Goal: Complete application form

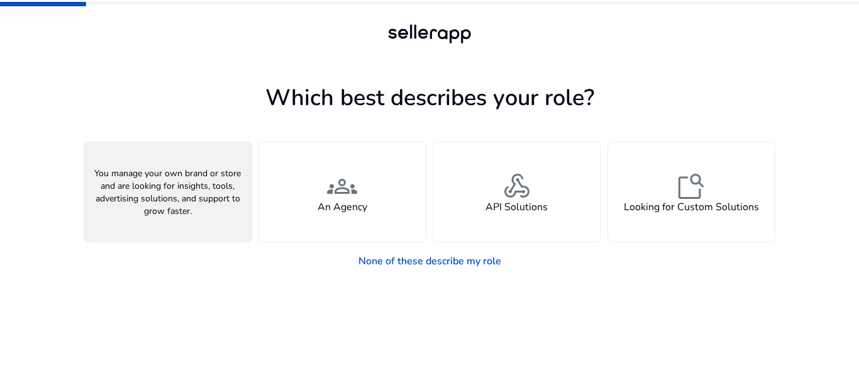
click at [189, 207] on div "person A Seller" at bounding box center [167, 191] width 167 height 99
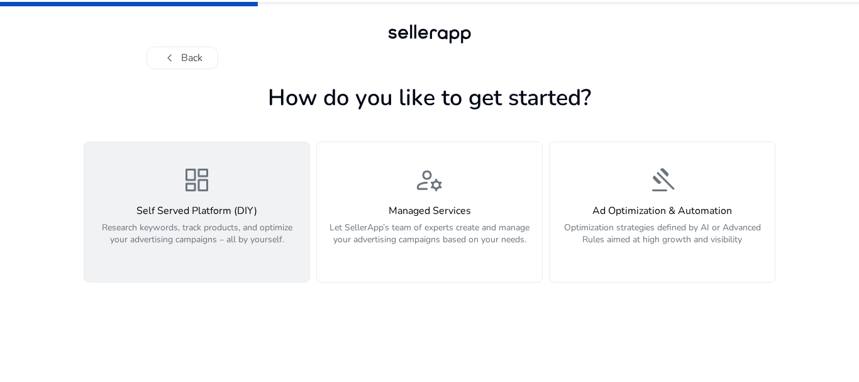
click at [277, 216] on h4 "Self Served Platform (DIY)" at bounding box center [197, 211] width 210 height 12
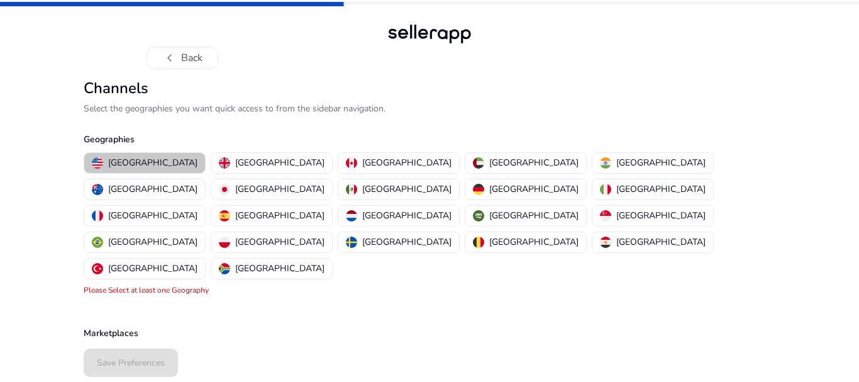
click at [147, 158] on p "[GEOGRAPHIC_DATA]" at bounding box center [152, 162] width 89 height 13
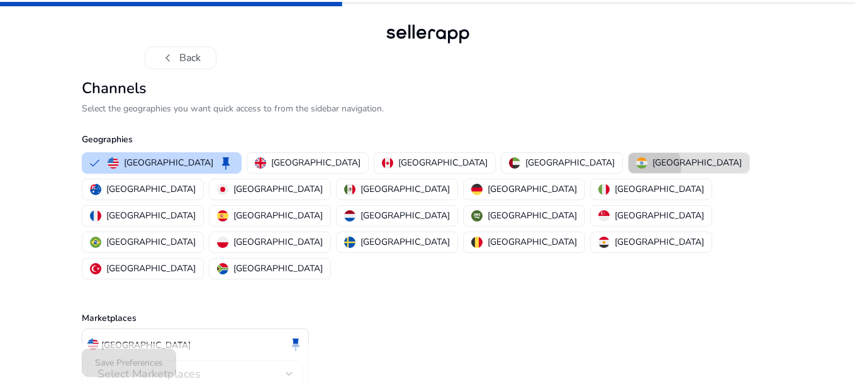
click at [636, 166] on img "button" at bounding box center [641, 162] width 11 height 11
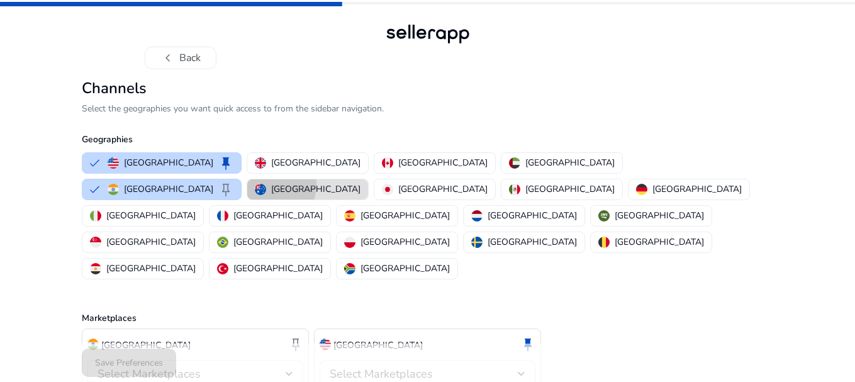
click at [360, 182] on div "[GEOGRAPHIC_DATA]" at bounding box center [308, 188] width 106 height 13
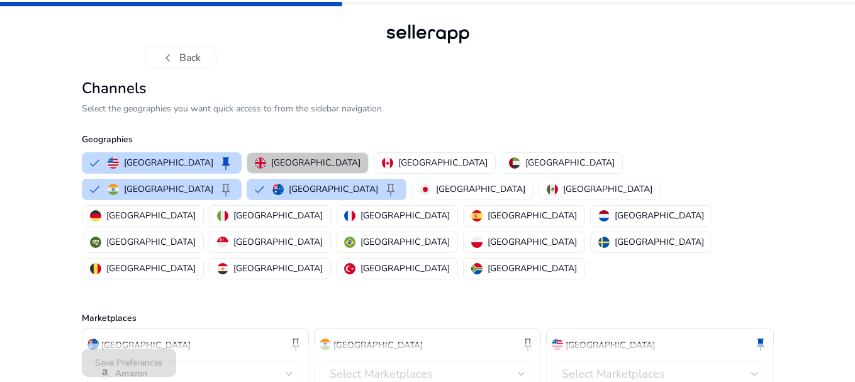
click at [294, 167] on p "[GEOGRAPHIC_DATA]" at bounding box center [315, 162] width 89 height 13
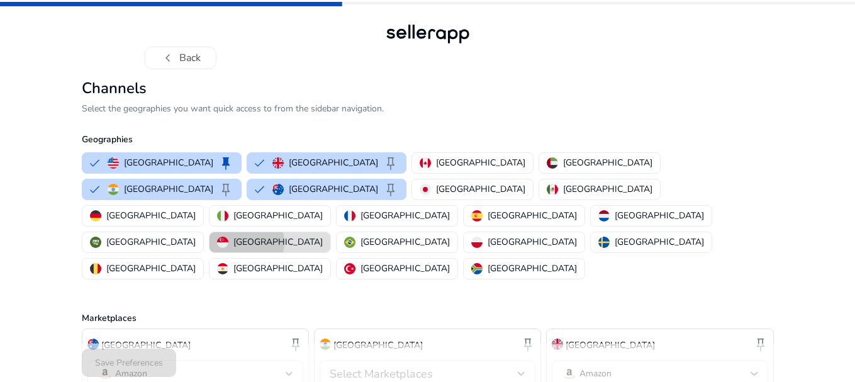
click at [323, 235] on p "[GEOGRAPHIC_DATA]" at bounding box center [277, 241] width 89 height 13
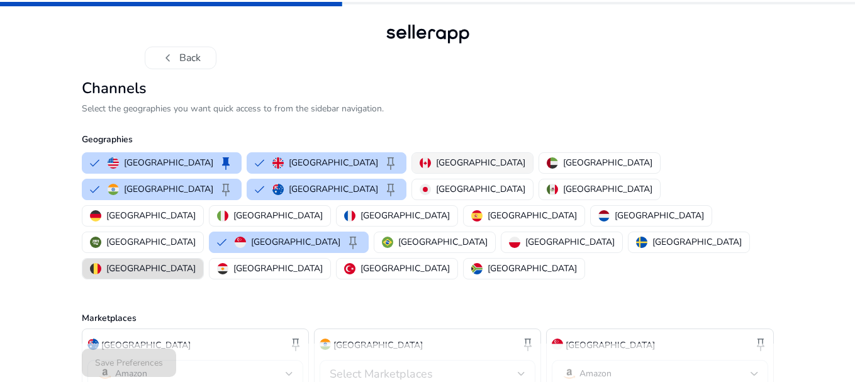
click at [436, 163] on p "[GEOGRAPHIC_DATA]" at bounding box center [480, 162] width 89 height 13
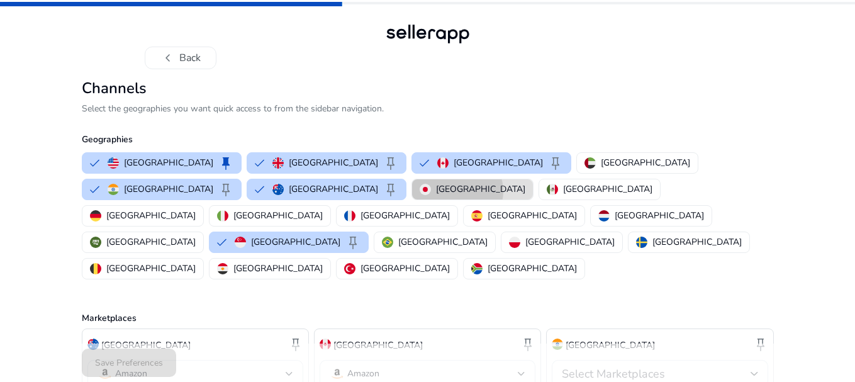
click at [436, 191] on p "[GEOGRAPHIC_DATA]" at bounding box center [480, 188] width 89 height 13
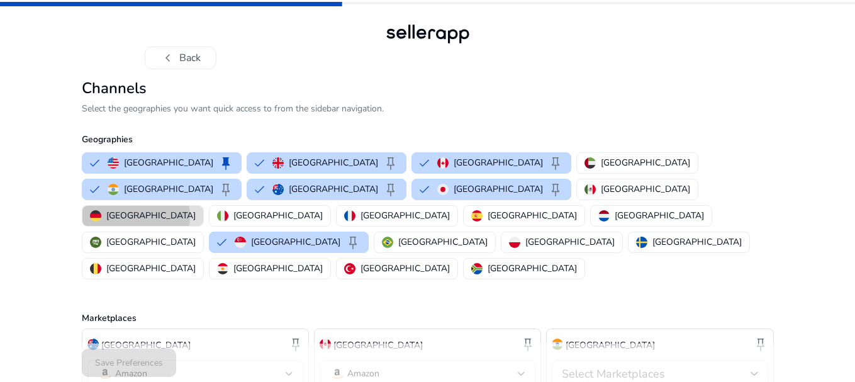
click at [196, 209] on p "[GEOGRAPHIC_DATA]" at bounding box center [150, 215] width 89 height 13
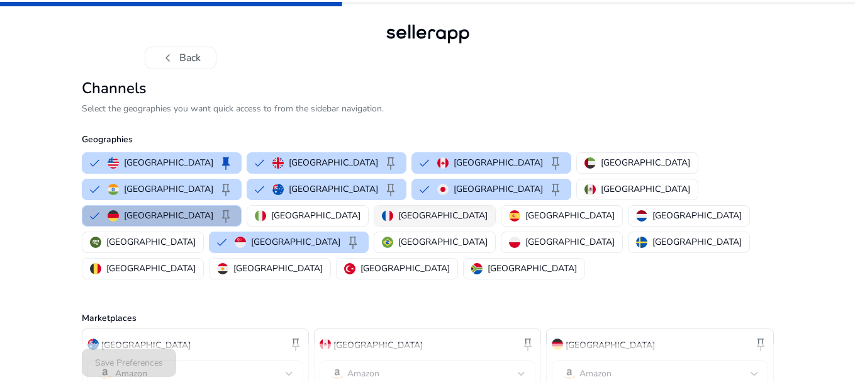
click at [487, 209] on p "[GEOGRAPHIC_DATA]" at bounding box center [442, 215] width 89 height 13
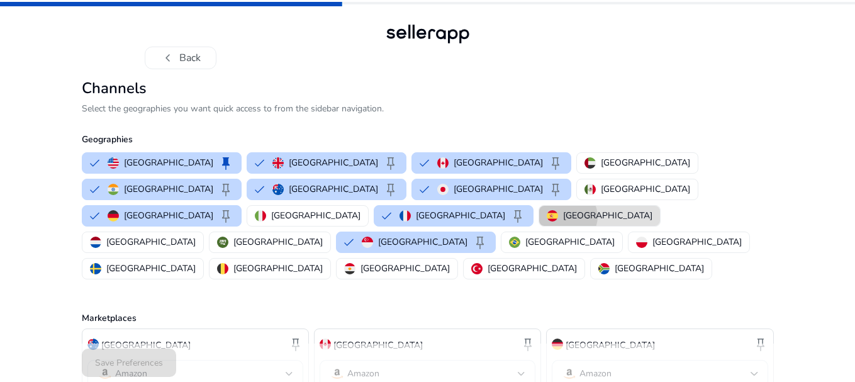
click at [652, 209] on p "[GEOGRAPHIC_DATA]" at bounding box center [607, 215] width 89 height 13
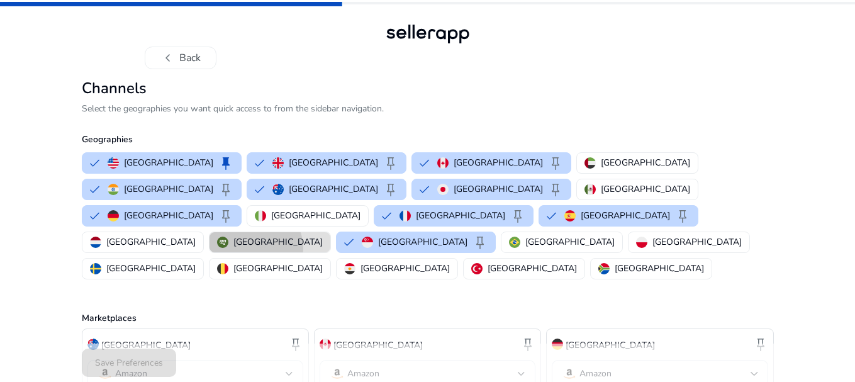
click at [233, 235] on p "[GEOGRAPHIC_DATA]" at bounding box center [277, 241] width 89 height 13
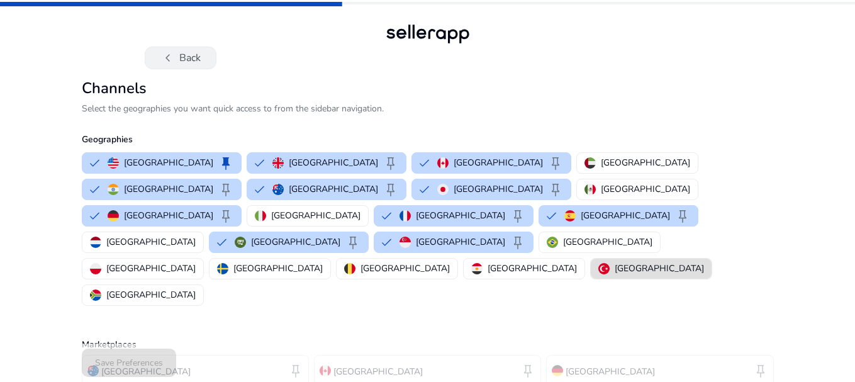
click at [175, 54] on button "chevron_left Back" at bounding box center [181, 58] width 72 height 23
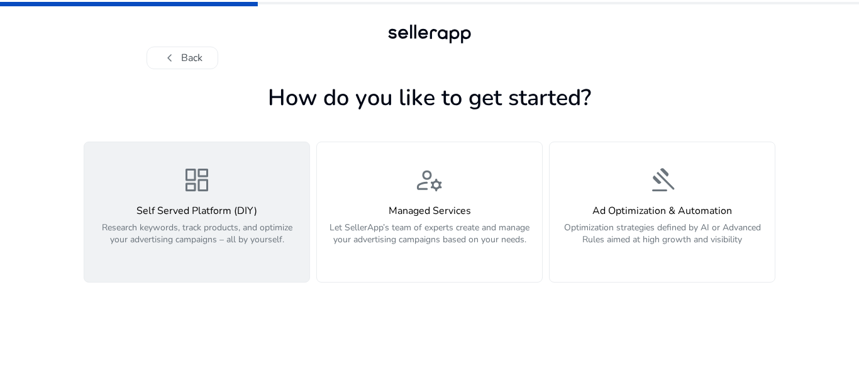
click at [242, 217] on h4 "Self Served Platform (DIY)" at bounding box center [197, 211] width 210 height 12
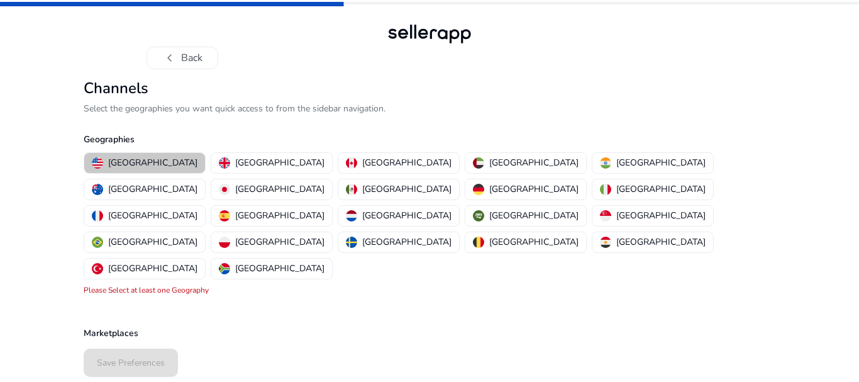
click at [146, 164] on p "[GEOGRAPHIC_DATA]" at bounding box center [152, 162] width 89 height 13
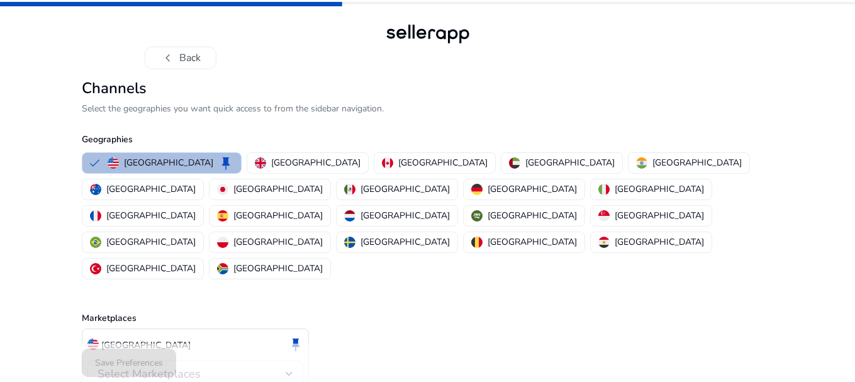
click at [288, 371] on div at bounding box center [289, 373] width 8 height 5
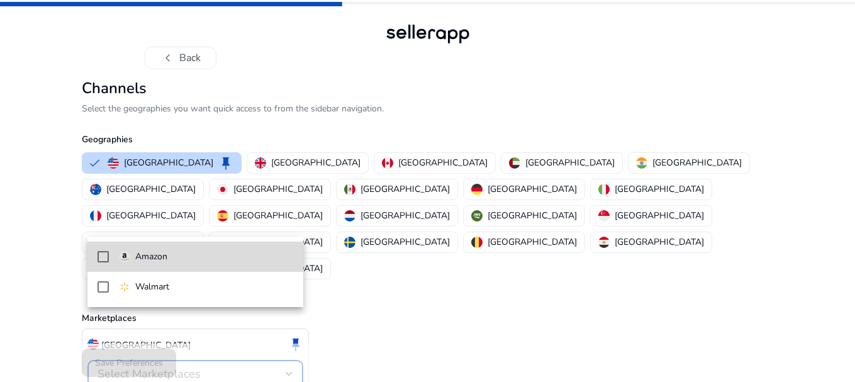
click at [103, 256] on mat-pseudo-checkbox at bounding box center [102, 256] width 11 height 11
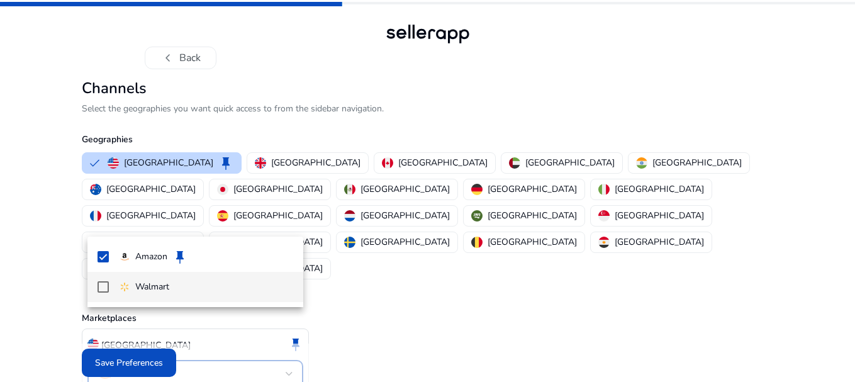
click at [98, 290] on mat-pseudo-checkbox at bounding box center [102, 286] width 11 height 11
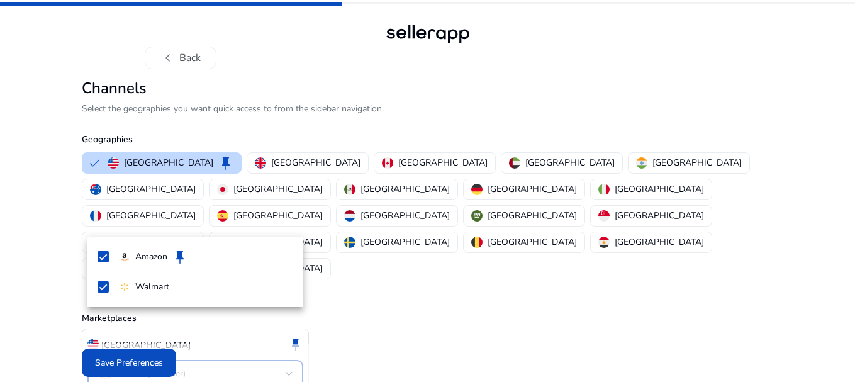
click at [279, 166] on div at bounding box center [427, 191] width 855 height 382
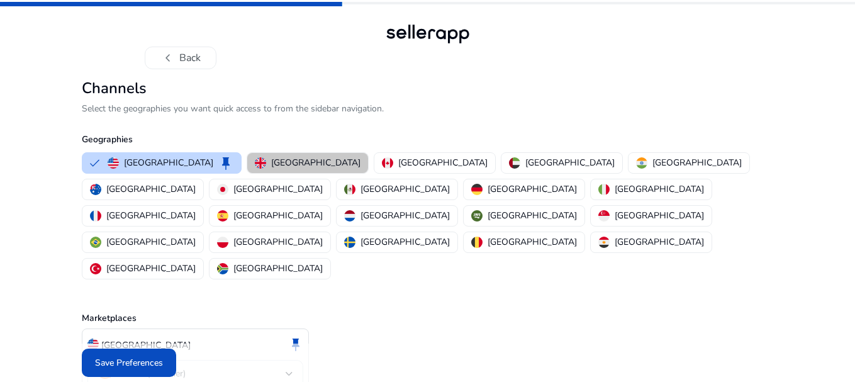
click at [279, 166] on p "[GEOGRAPHIC_DATA]" at bounding box center [315, 162] width 89 height 13
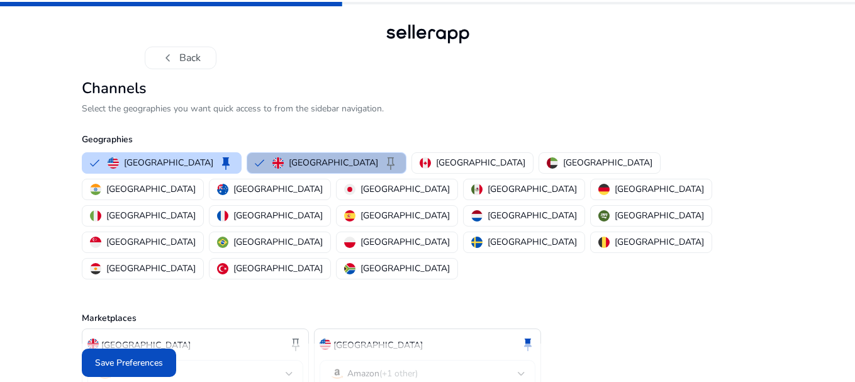
click at [422, 366] on mat-select-trigger "Amazon (+1 other)" at bounding box center [423, 373] width 188 height 15
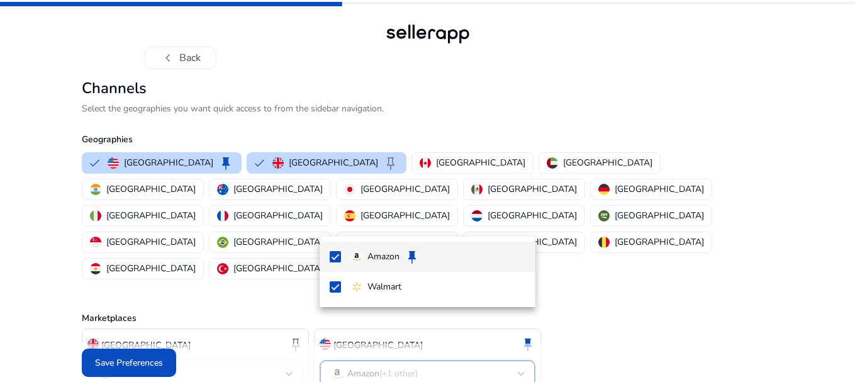
click at [263, 287] on div at bounding box center [427, 191] width 855 height 382
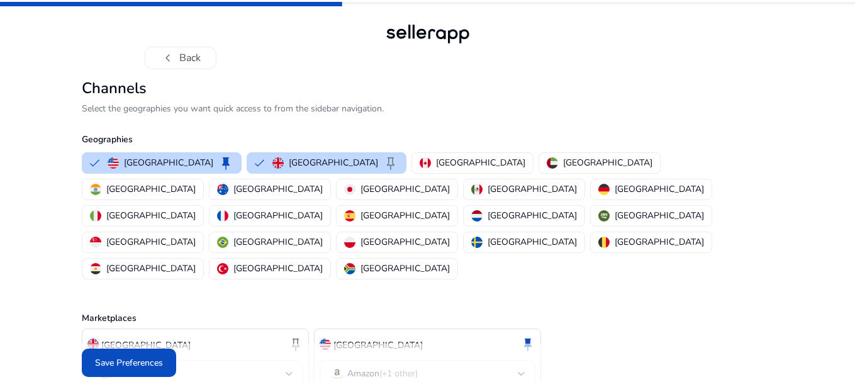
click at [294, 360] on div "Amazon" at bounding box center [195, 375] width 216 height 31
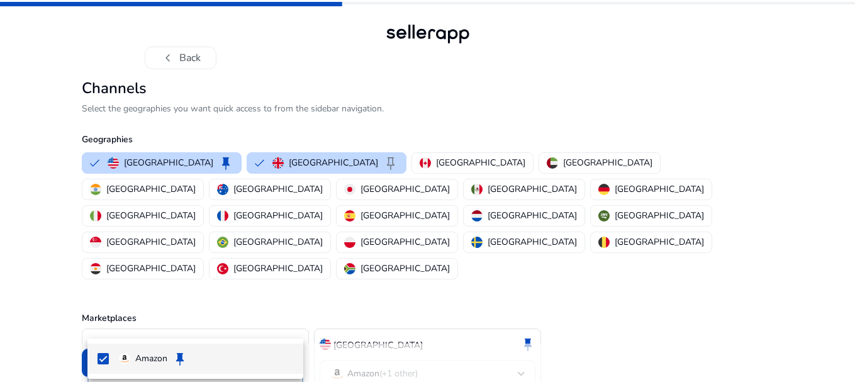
click at [181, 321] on div at bounding box center [427, 191] width 855 height 382
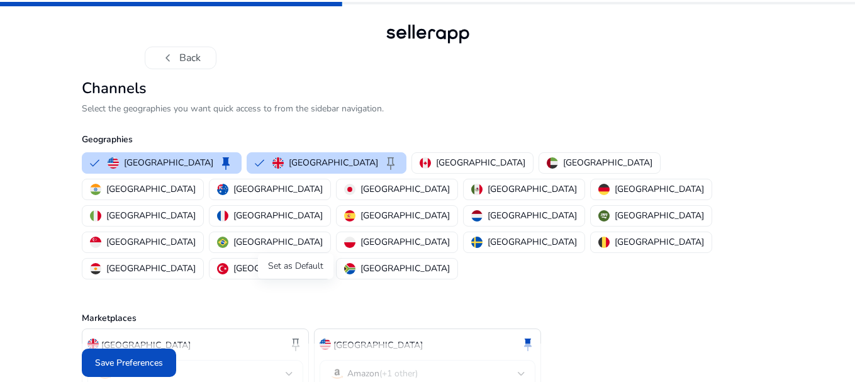
click at [296, 336] on span "keep" at bounding box center [295, 343] width 15 height 15
click at [291, 371] on div at bounding box center [289, 373] width 8 height 5
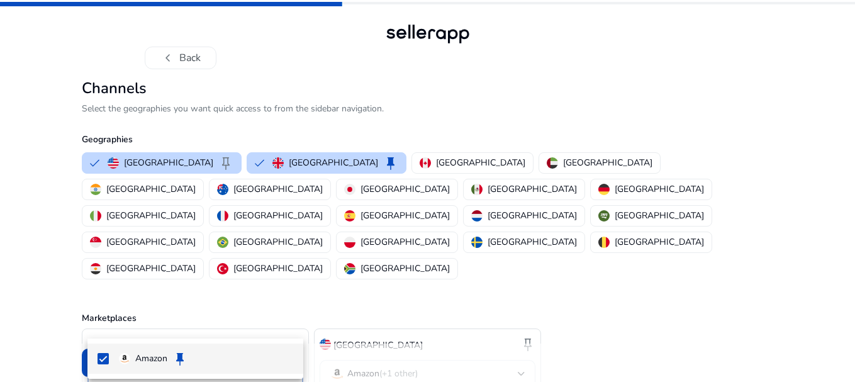
click at [267, 316] on div at bounding box center [427, 191] width 855 height 382
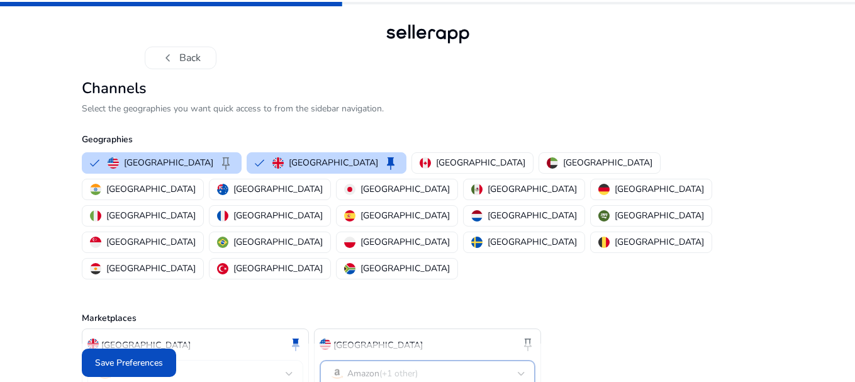
click at [497, 366] on mat-select-trigger "Amazon (+1 other)" at bounding box center [423, 373] width 188 height 15
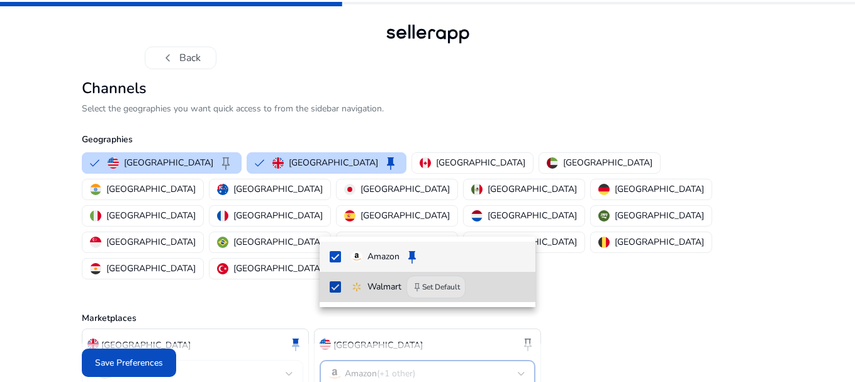
click at [489, 285] on span "Walmart keep Set Default" at bounding box center [438, 286] width 174 height 23
click at [489, 285] on span "Walmart" at bounding box center [438, 287] width 174 height 14
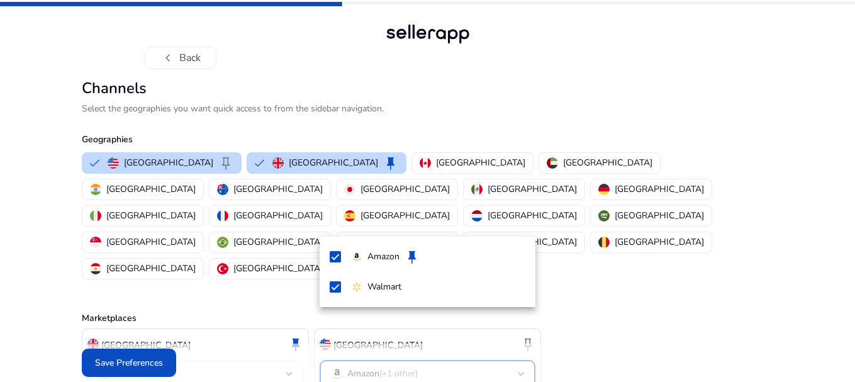
click at [606, 285] on div at bounding box center [427, 191] width 855 height 382
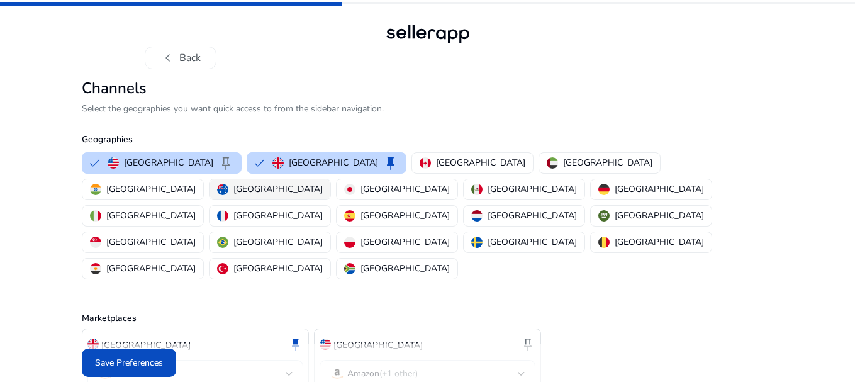
click at [323, 182] on div "[GEOGRAPHIC_DATA]" at bounding box center [270, 188] width 106 height 13
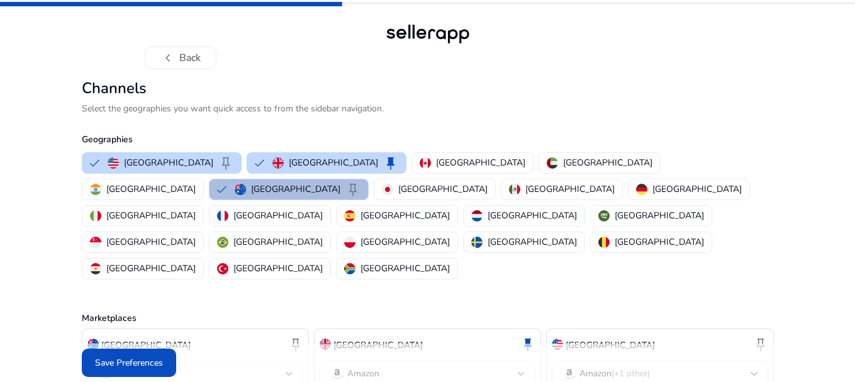
click at [289, 371] on div at bounding box center [289, 373] width 8 height 5
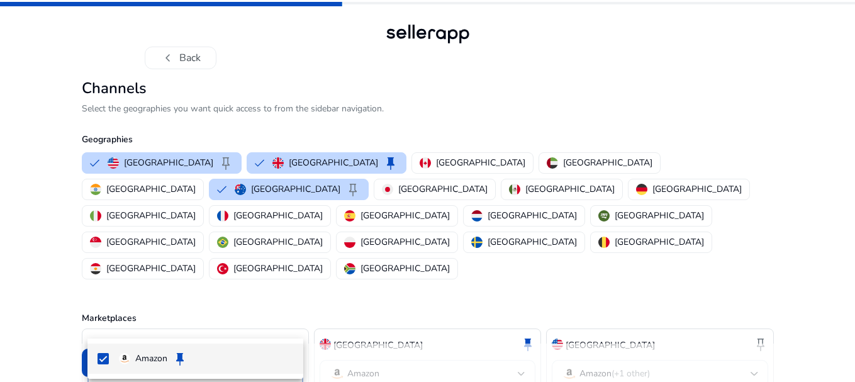
click at [289, 323] on div at bounding box center [427, 191] width 855 height 382
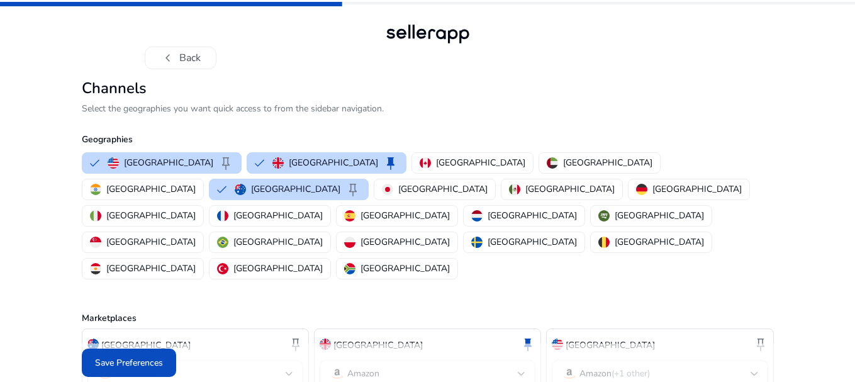
click at [303, 328] on div "Australia keep Amazon" at bounding box center [195, 362] width 227 height 69
click at [297, 336] on span "keep" at bounding box center [295, 343] width 15 height 15
click at [533, 336] on span "keep" at bounding box center [527, 343] width 15 height 15
click at [763, 336] on span "keep" at bounding box center [760, 343] width 15 height 15
click at [196, 182] on div "[GEOGRAPHIC_DATA]" at bounding box center [143, 188] width 106 height 13
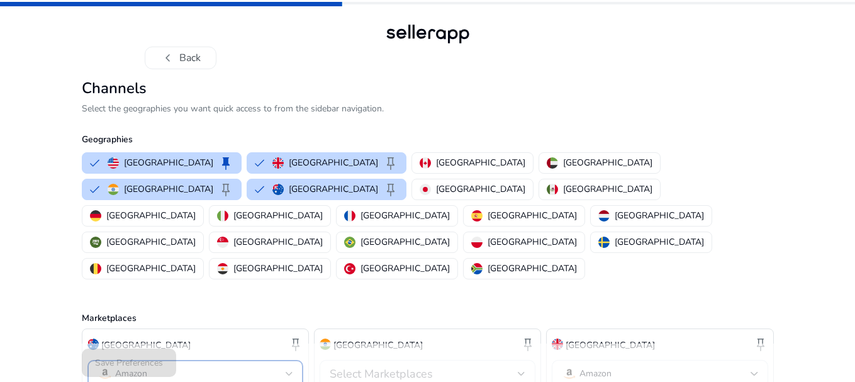
click at [290, 371] on div at bounding box center [289, 373] width 8 height 5
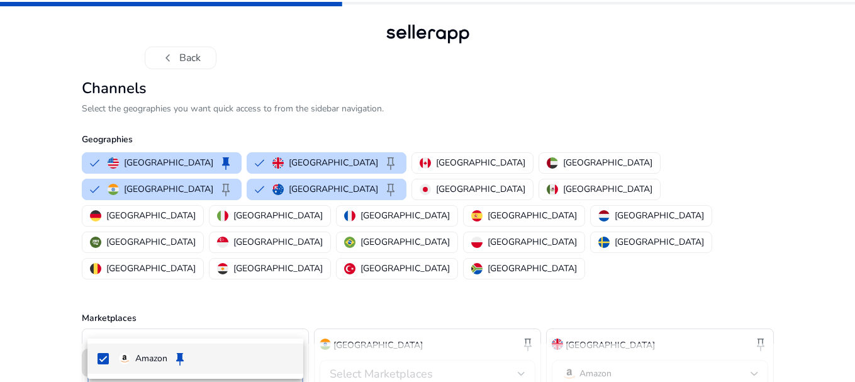
click at [300, 258] on div at bounding box center [427, 191] width 855 height 382
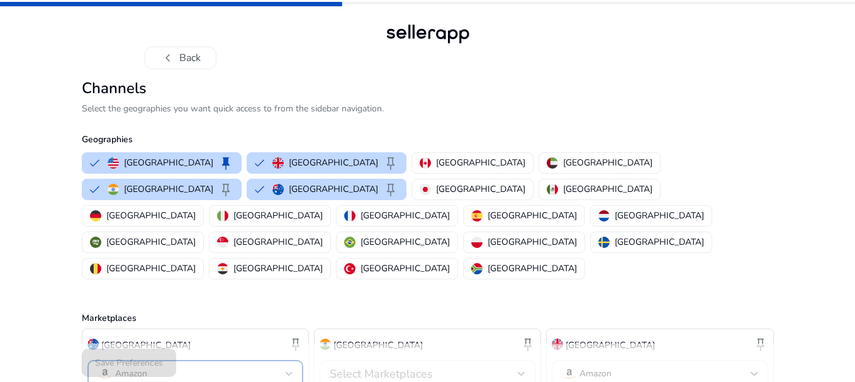
click at [292, 371] on div at bounding box center [289, 373] width 8 height 5
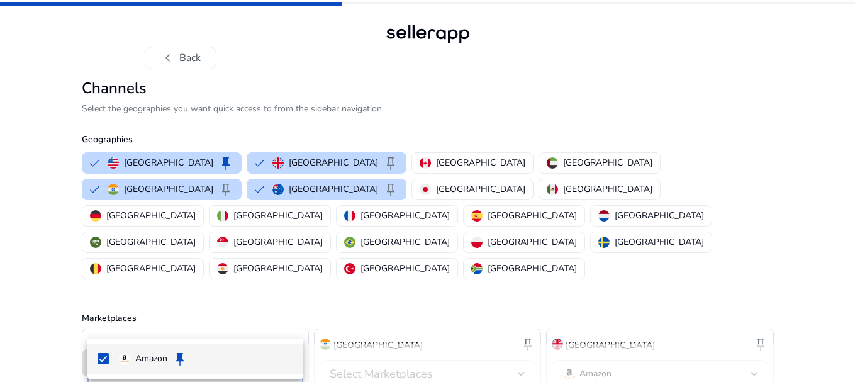
click at [241, 352] on span "Amazon keep" at bounding box center [206, 358] width 174 height 15
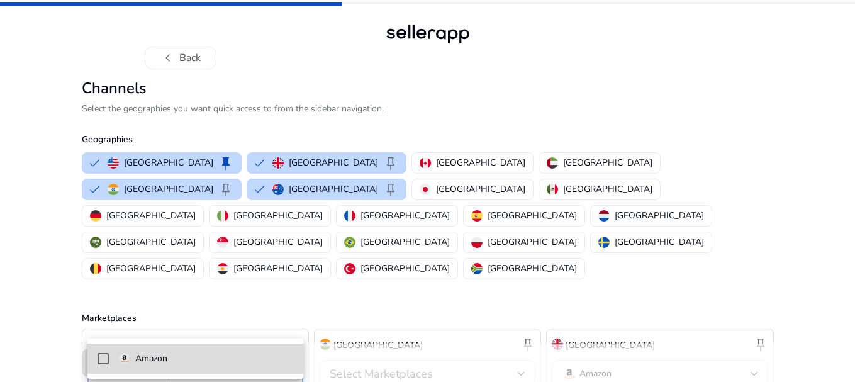
click at [103, 358] on mat-pseudo-checkbox at bounding box center [102, 358] width 11 height 11
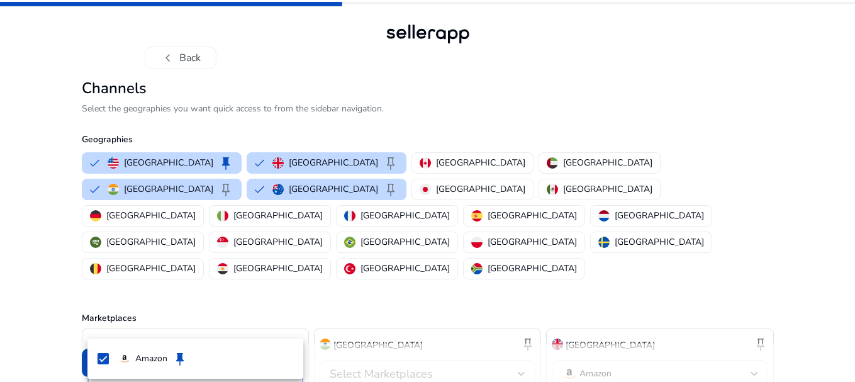
click at [789, 126] on div at bounding box center [427, 191] width 855 height 382
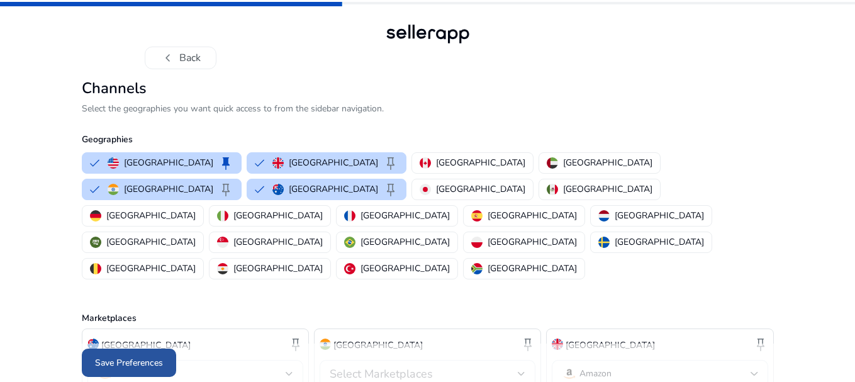
click at [114, 351] on span at bounding box center [129, 363] width 94 height 30
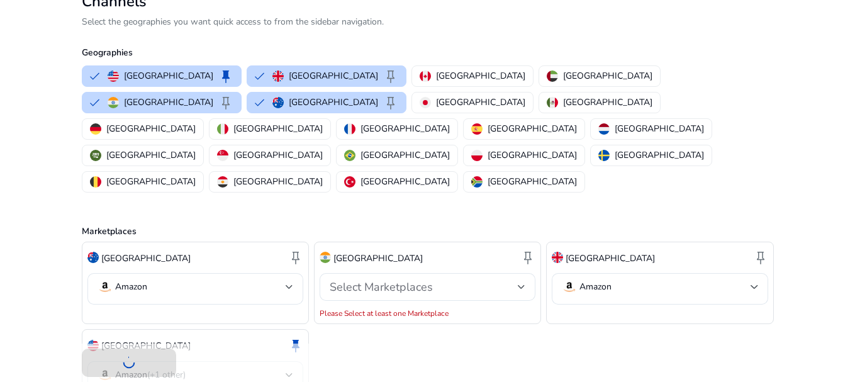
scroll to position [99, 0]
